Goal: Participate in discussion: Engage in conversation with other users on a specific topic

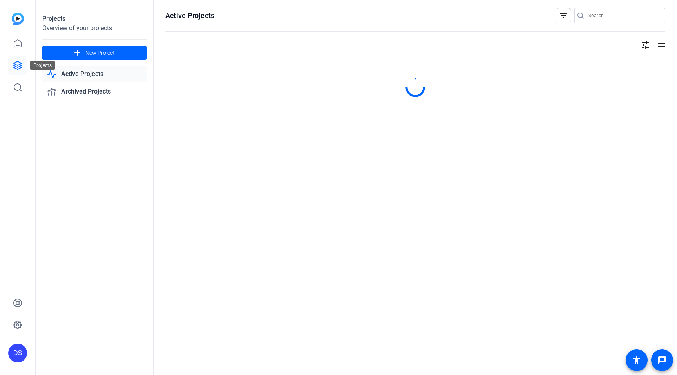
click at [20, 66] on icon at bounding box center [17, 65] width 9 height 9
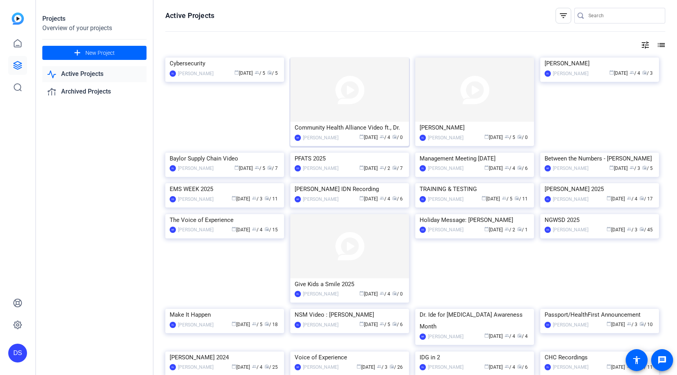
click at [348, 131] on div "Community Health Alliance Video ft., Dr." at bounding box center [350, 128] width 110 height 12
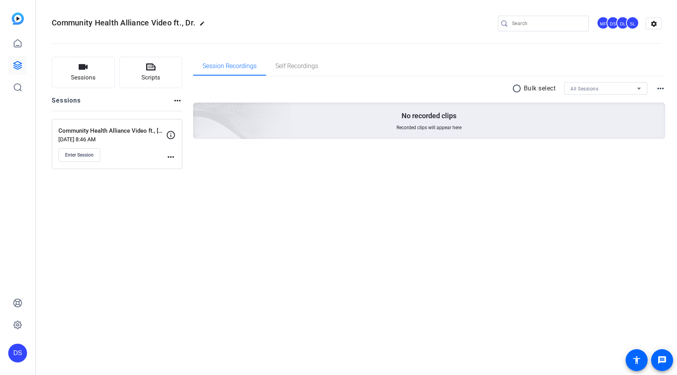
click at [283, 51] on openreel-divider-bar at bounding box center [357, 41] width 610 height 24
click at [284, 67] on span "Self Recordings" at bounding box center [297, 66] width 43 height 6
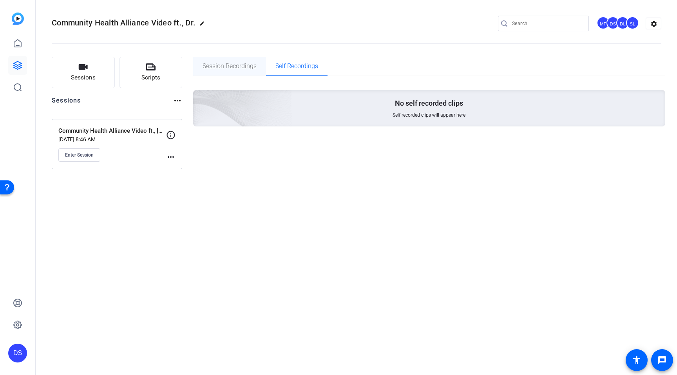
click at [231, 73] on span "Session Recordings" at bounding box center [230, 66] width 54 height 19
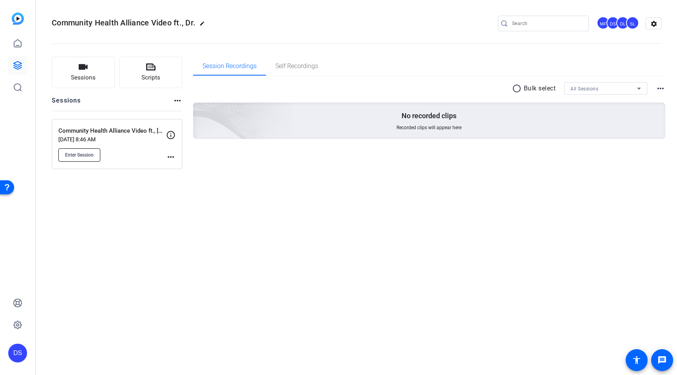
click at [87, 154] on span "Enter Session" at bounding box center [79, 155] width 29 height 6
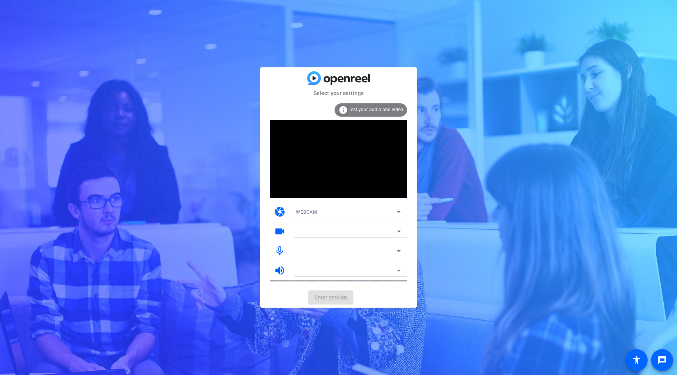
click at [332, 300] on mat-card-actions "Enter session" at bounding box center [338, 298] width 157 height 20
click at [335, 299] on mat-card-actions "Enter session" at bounding box center [338, 298] width 157 height 20
click at [335, 299] on span "Enter session" at bounding box center [331, 298] width 33 height 8
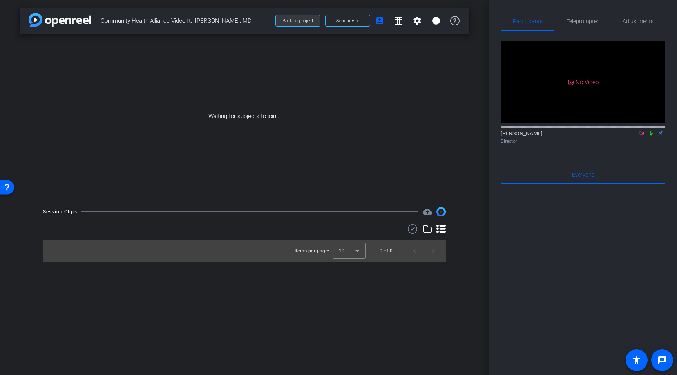
click at [298, 16] on span at bounding box center [298, 20] width 44 height 19
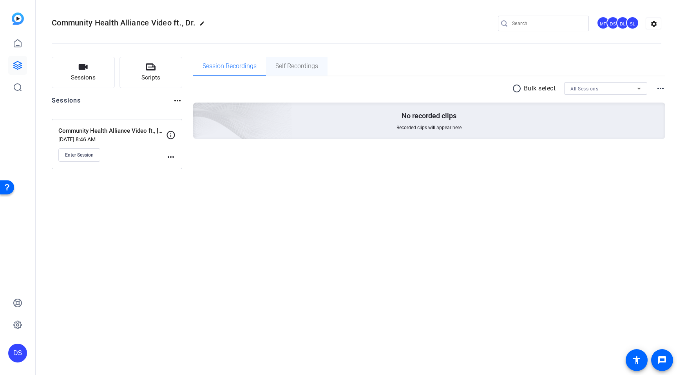
click at [292, 69] on span "Self Recordings" at bounding box center [297, 66] width 43 height 6
